Goal: Task Accomplishment & Management: Manage account settings

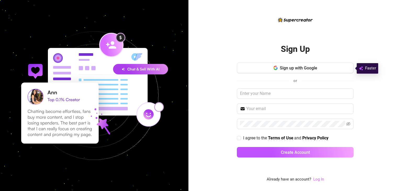
click at [315, 180] on link "Log In" at bounding box center [318, 179] width 11 height 5
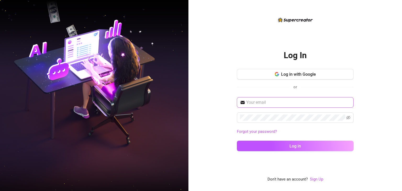
click at [301, 104] on input "text" at bounding box center [298, 102] width 104 height 6
type input "[EMAIL_ADDRESS][DOMAIN_NAME]"
click at [313, 177] on link "Sign Up" at bounding box center [316, 179] width 13 height 5
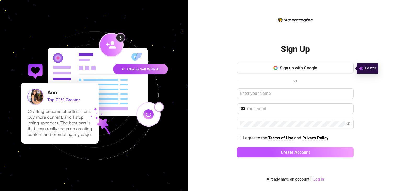
click at [321, 181] on link "Log In" at bounding box center [318, 179] width 11 height 5
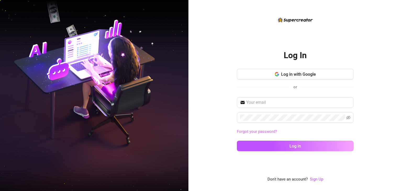
click at [267, 133] on link "Forgot your password?" at bounding box center [257, 131] width 40 height 5
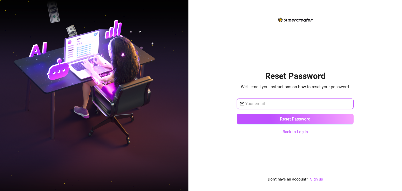
click at [275, 103] on input "text" at bounding box center [297, 103] width 105 height 6
type input "[EMAIL_ADDRESS][DOMAIN_NAME]"
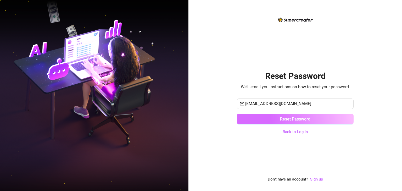
click at [282, 117] on span "Reset Password" at bounding box center [295, 118] width 30 height 5
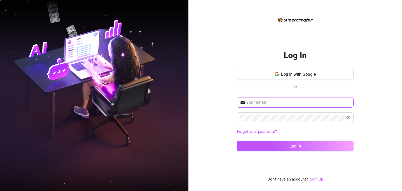
click at [292, 107] on span at bounding box center [295, 102] width 117 height 10
type input "[EMAIL_ADDRESS][DOMAIN_NAME]"
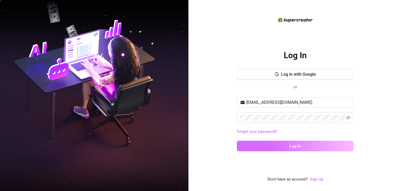
click at [298, 140] on button "Log in" at bounding box center [295, 145] width 117 height 10
click at [297, 148] on button "Log in" at bounding box center [295, 145] width 117 height 10
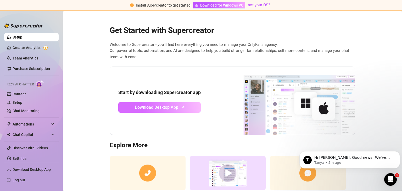
click at [170, 111] on link "Download Desktop App" at bounding box center [159, 107] width 82 height 10
